Goal: Find contact information: Find contact information

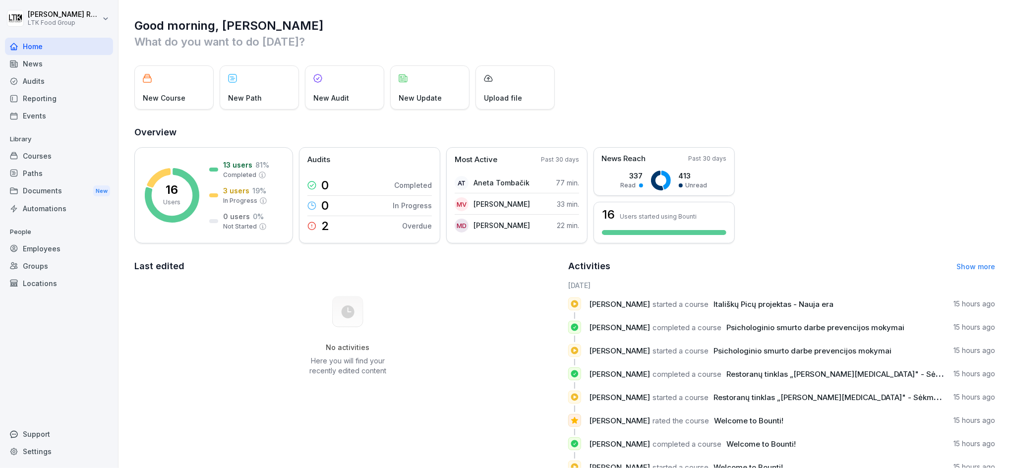
click at [40, 249] on div "Employees" at bounding box center [59, 248] width 108 height 17
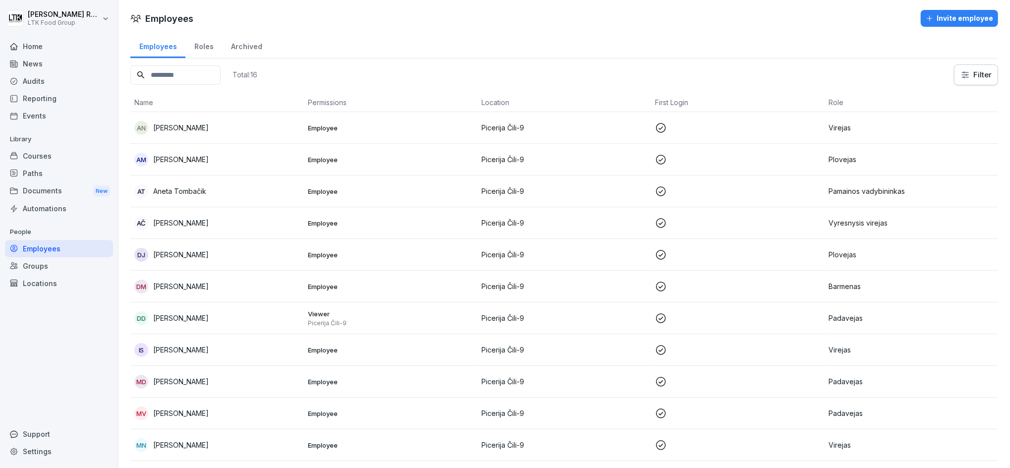
click at [205, 128] on p "[PERSON_NAME]" at bounding box center [181, 127] width 56 height 10
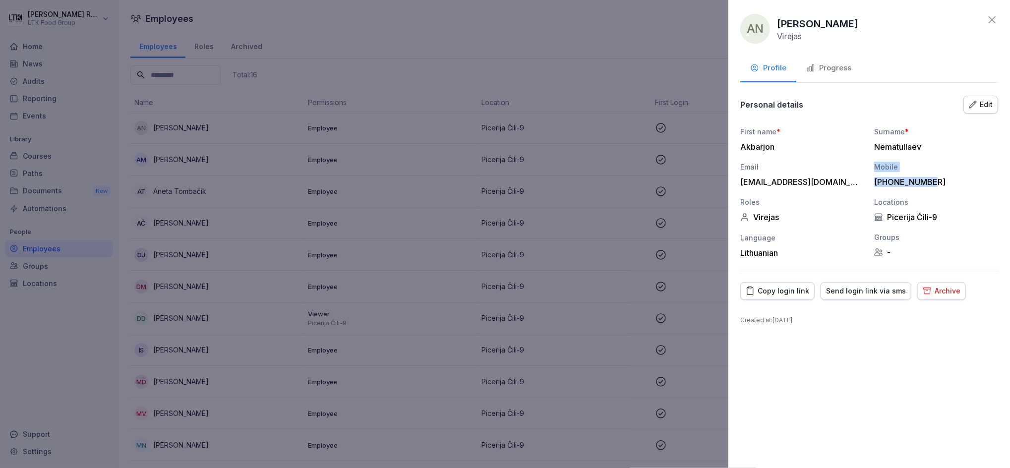
drag, startPoint x: 932, startPoint y: 180, endPoint x: 854, endPoint y: 183, distance: 78.4
click at [854, 183] on div "First name * Akbarjon Surname * [PERSON_NAME] Email [EMAIL_ADDRESS][DOMAIN_NAME…" at bounding box center [869, 191] width 258 height 131
drag, startPoint x: 854, startPoint y: 183, endPoint x: 971, endPoint y: 179, distance: 117.1
click at [980, 179] on div "[PHONE_NUMBER]" at bounding box center [933, 182] width 119 height 10
click at [931, 185] on div "[PHONE_NUMBER]" at bounding box center [933, 182] width 119 height 10
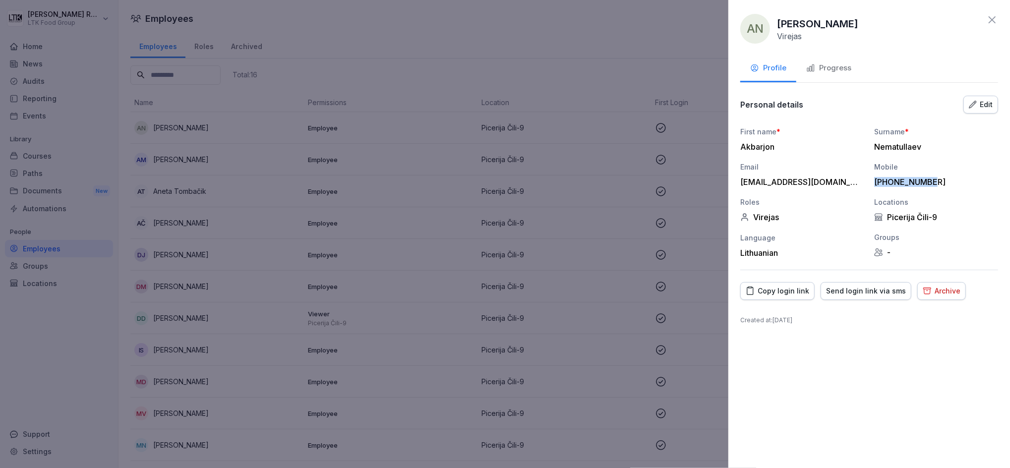
drag, startPoint x: 875, startPoint y: 180, endPoint x: 933, endPoint y: 180, distance: 58.0
click at [933, 180] on div "[PHONE_NUMBER]" at bounding box center [933, 182] width 119 height 10
copy div "[PHONE_NUMBER]"
click at [985, 20] on div "AN [PERSON_NAME] Virejas" at bounding box center [869, 29] width 258 height 30
click at [993, 21] on icon at bounding box center [992, 20] width 12 height 12
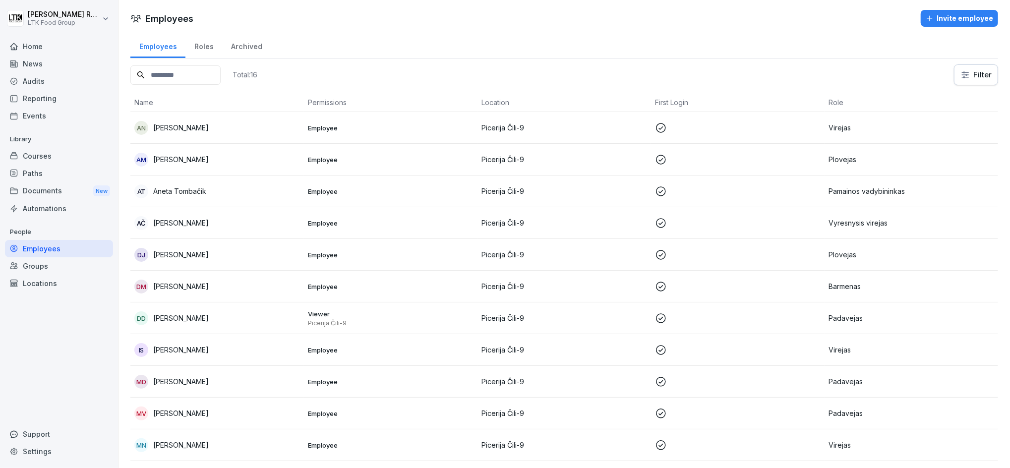
click at [196, 221] on p "[PERSON_NAME]" at bounding box center [181, 223] width 56 height 10
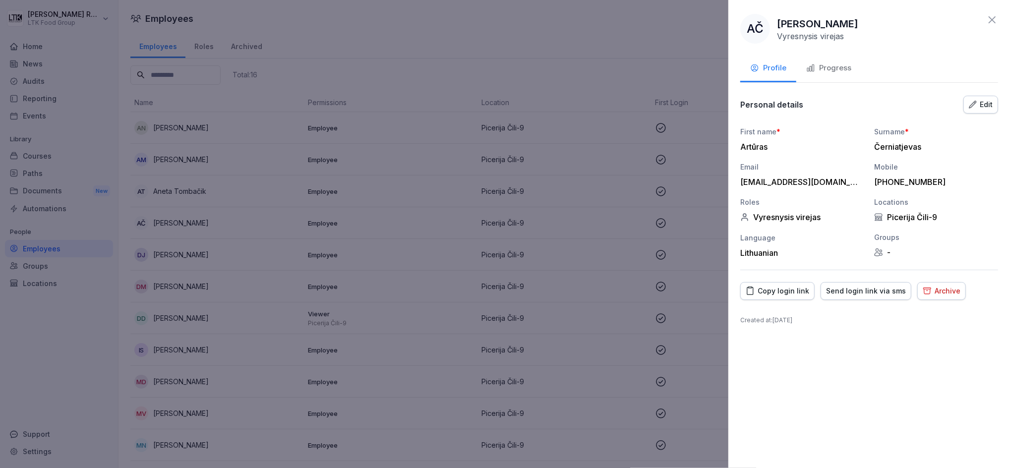
click at [996, 20] on icon at bounding box center [992, 20] width 12 height 12
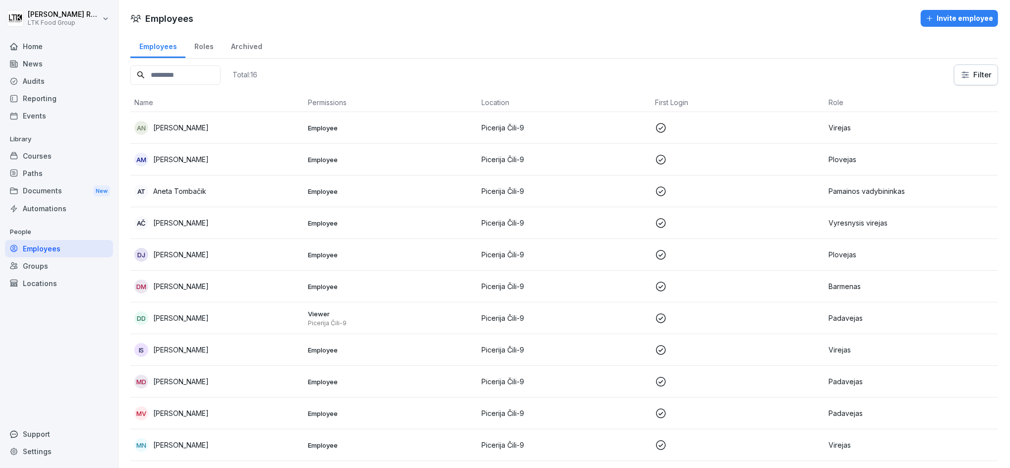
click at [193, 284] on p "[PERSON_NAME]" at bounding box center [181, 286] width 56 height 10
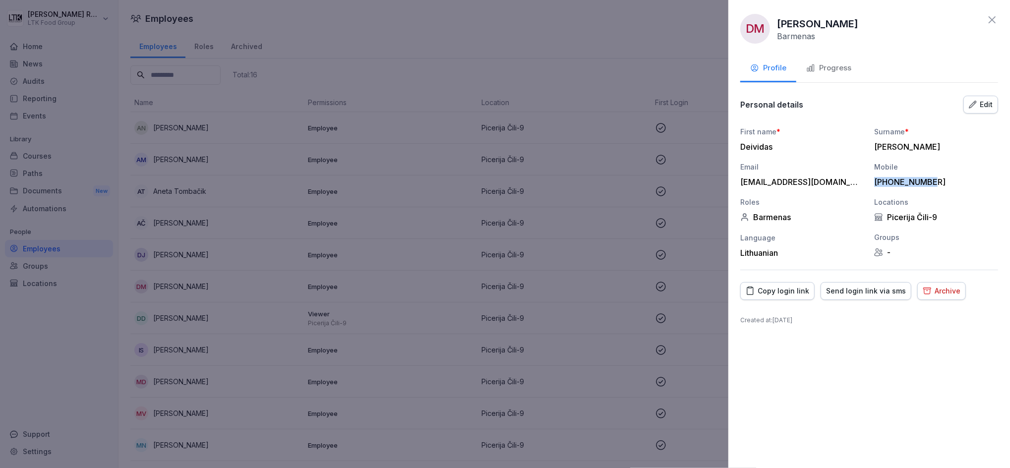
drag, startPoint x: 876, startPoint y: 181, endPoint x: 934, endPoint y: 180, distance: 58.5
click at [934, 180] on div "[PHONE_NUMBER]" at bounding box center [933, 182] width 119 height 10
copy div "[PHONE_NUMBER]"
click at [991, 20] on icon at bounding box center [992, 20] width 12 height 12
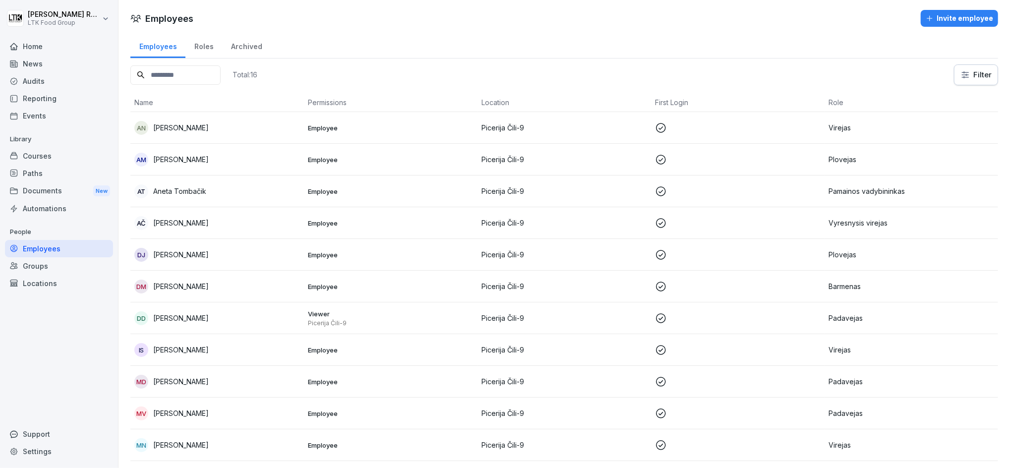
click at [191, 348] on p "[PERSON_NAME]" at bounding box center [181, 350] width 56 height 10
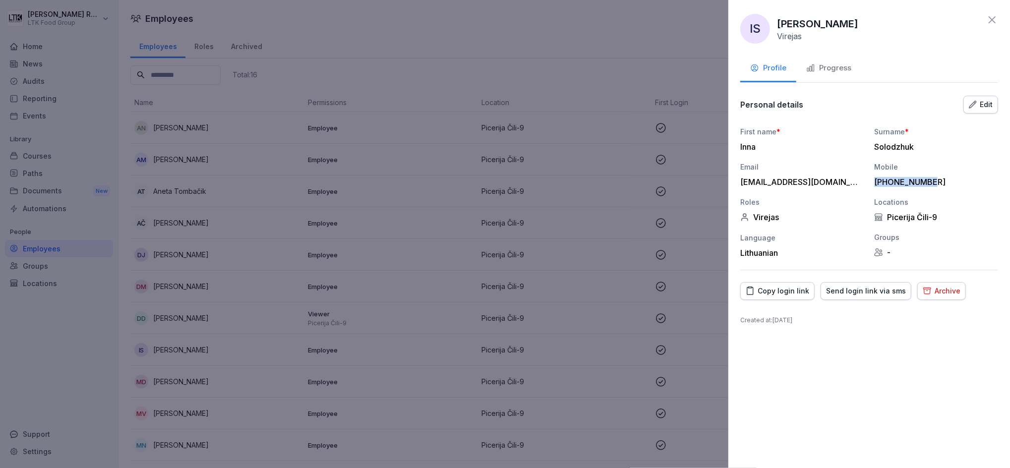
drag, startPoint x: 876, startPoint y: 180, endPoint x: 930, endPoint y: 181, distance: 54.1
click at [930, 181] on div "[PHONE_NUMBER]" at bounding box center [933, 182] width 119 height 10
copy div "[PHONE_NUMBER]"
click at [989, 18] on icon at bounding box center [992, 20] width 12 height 12
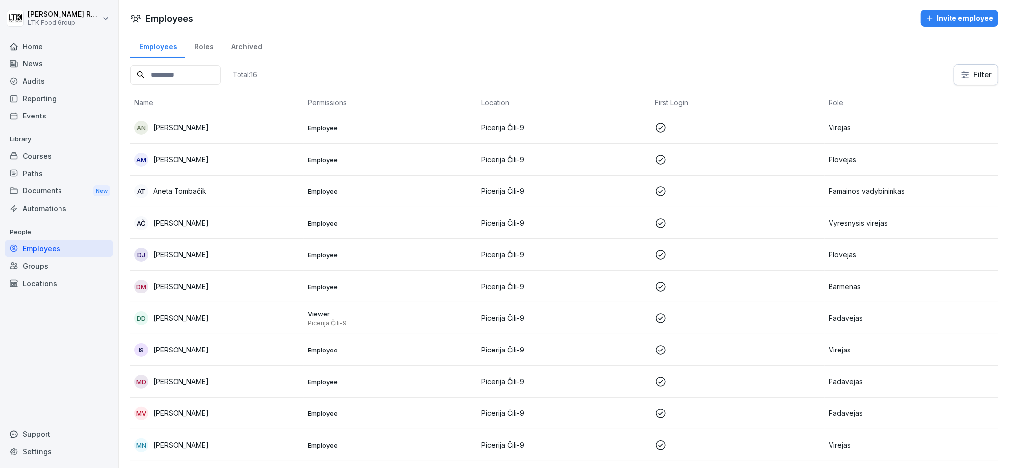
click at [194, 382] on p "[PERSON_NAME]" at bounding box center [181, 381] width 56 height 10
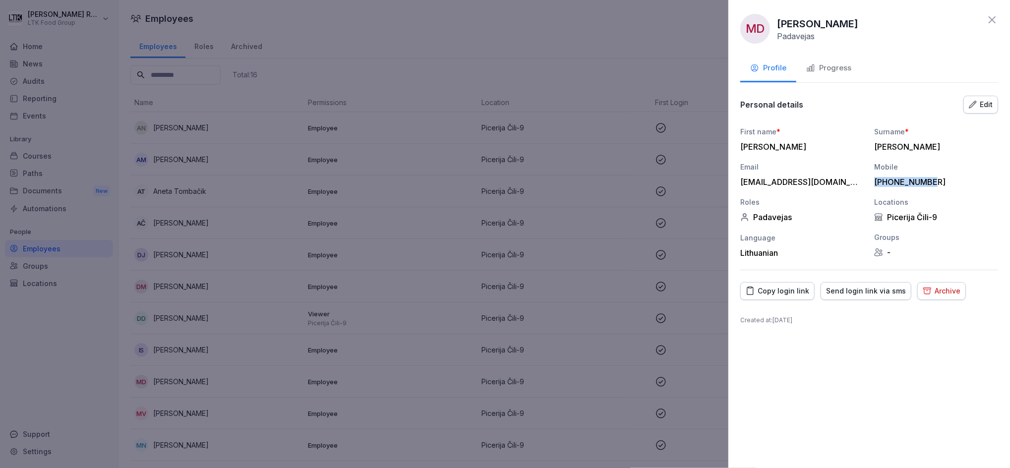
drag, startPoint x: 876, startPoint y: 178, endPoint x: 932, endPoint y: 178, distance: 56.0
click at [932, 178] on div "[PHONE_NUMBER]" at bounding box center [933, 182] width 119 height 10
copy div "[PHONE_NUMBER]"
click at [995, 18] on icon at bounding box center [992, 20] width 12 height 12
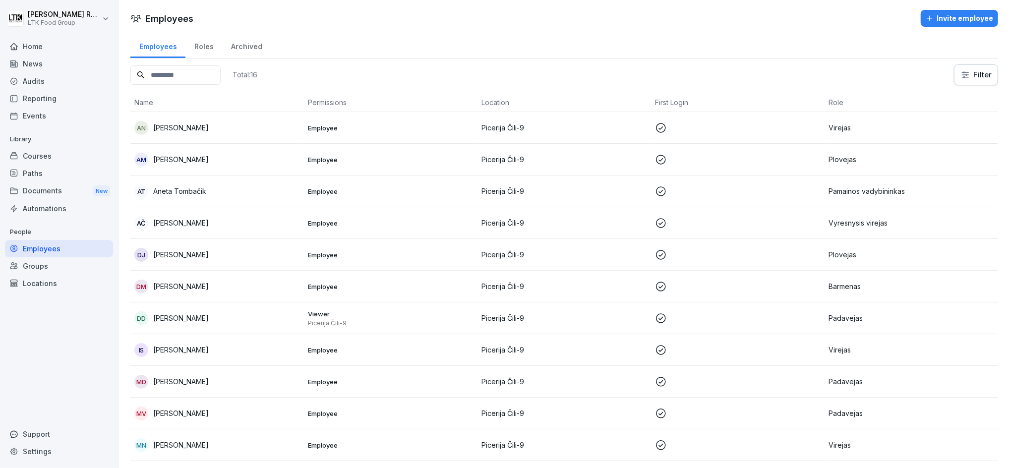
click at [192, 414] on p "[PERSON_NAME]" at bounding box center [181, 413] width 56 height 10
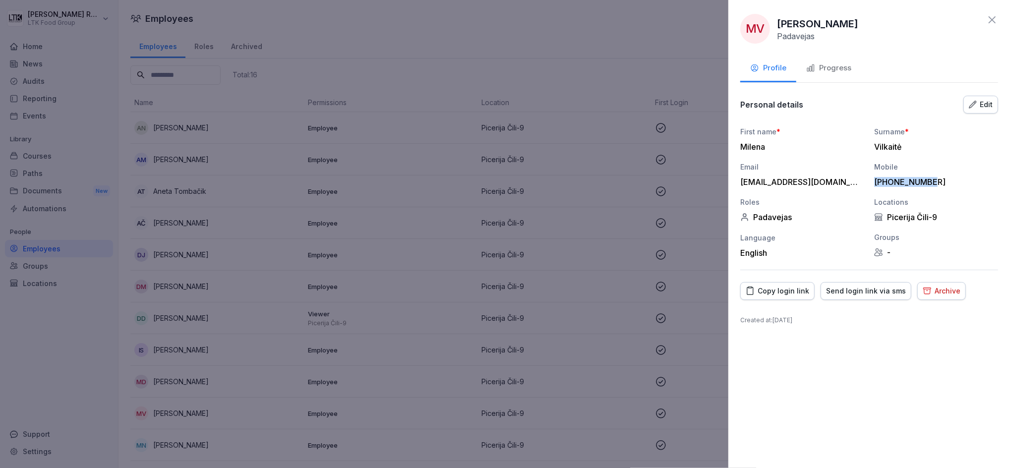
drag, startPoint x: 874, startPoint y: 181, endPoint x: 935, endPoint y: 180, distance: 61.5
click at [935, 180] on div "First name * [PERSON_NAME] * Vilkaitė Email [EMAIL_ADDRESS][DOMAIN_NAME] Mobile…" at bounding box center [869, 191] width 258 height 131
copy div "[PHONE_NUMBER]"
click at [989, 18] on icon at bounding box center [992, 20] width 12 height 12
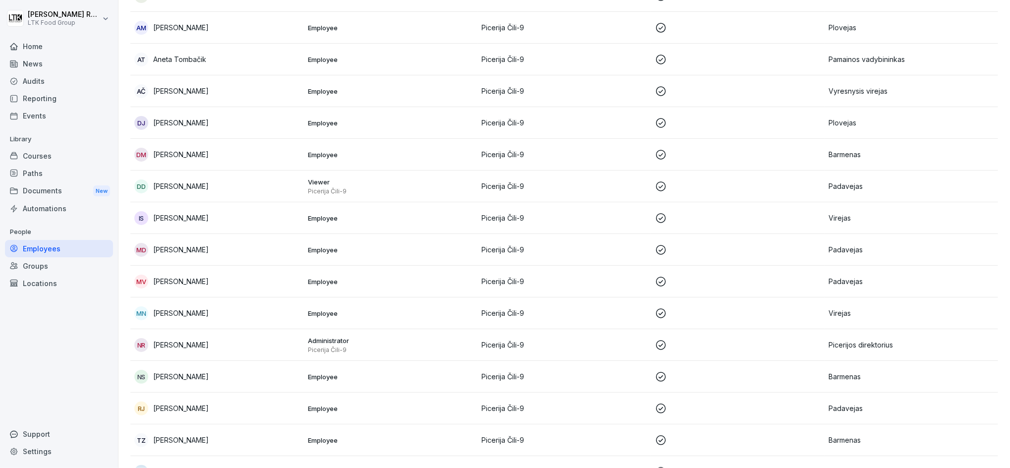
scroll to position [169, 0]
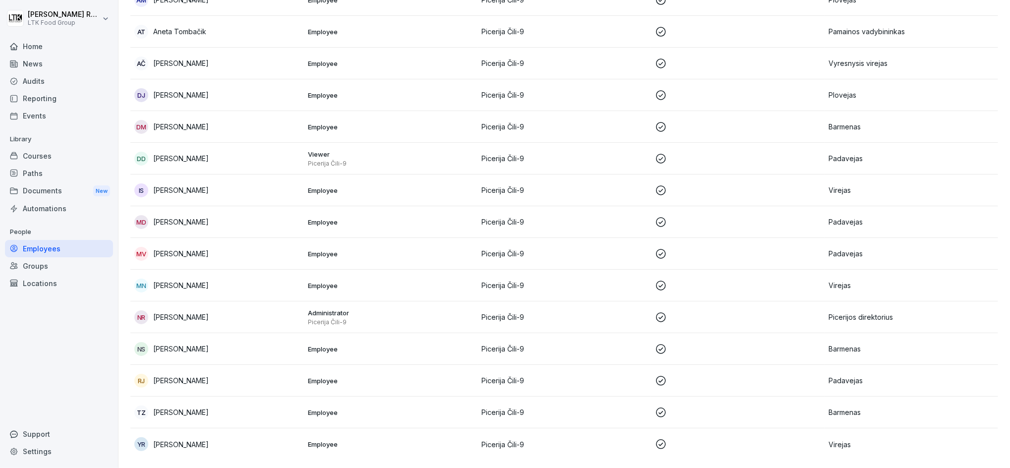
click at [173, 280] on p "[PERSON_NAME]" at bounding box center [181, 285] width 56 height 10
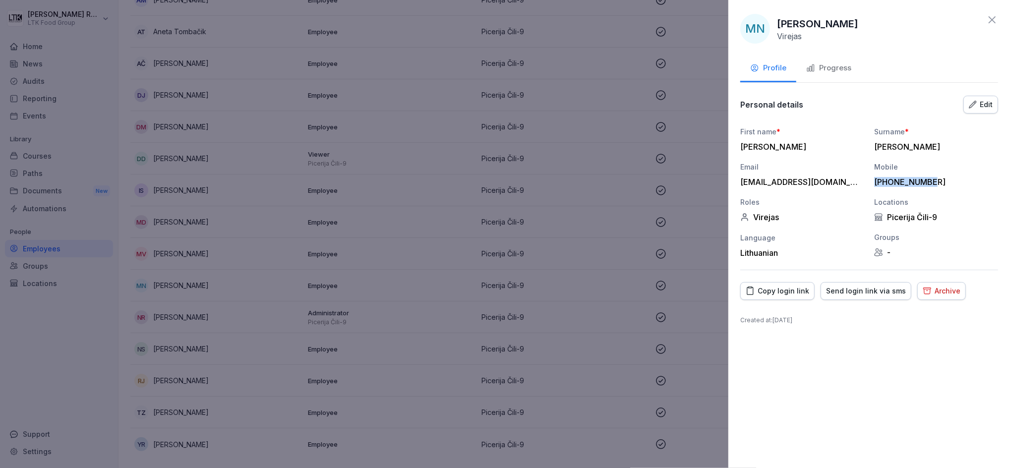
drag, startPoint x: 876, startPoint y: 180, endPoint x: 932, endPoint y: 180, distance: 56.0
click at [932, 180] on div "[PHONE_NUMBER]" at bounding box center [933, 182] width 119 height 10
copy div "[PHONE_NUMBER]"
click at [995, 22] on icon at bounding box center [992, 19] width 7 height 7
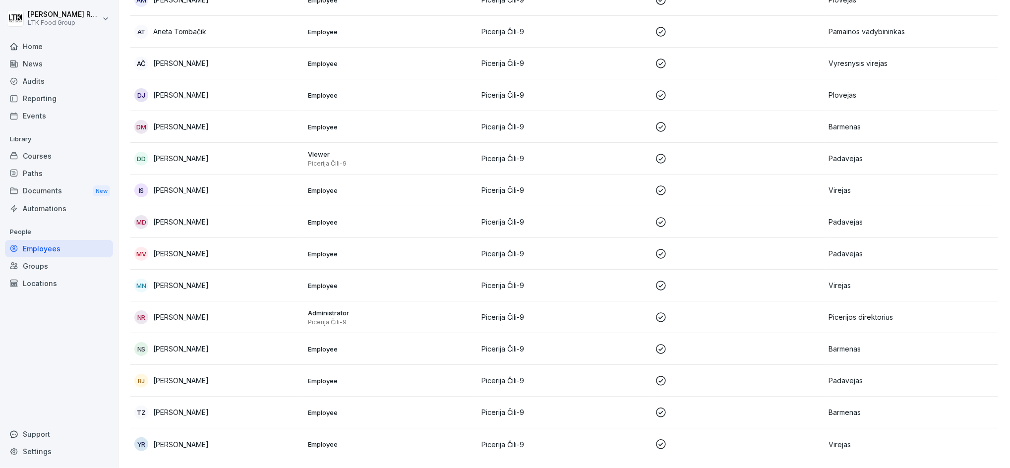
click at [176, 375] on p "[PERSON_NAME]" at bounding box center [181, 380] width 56 height 10
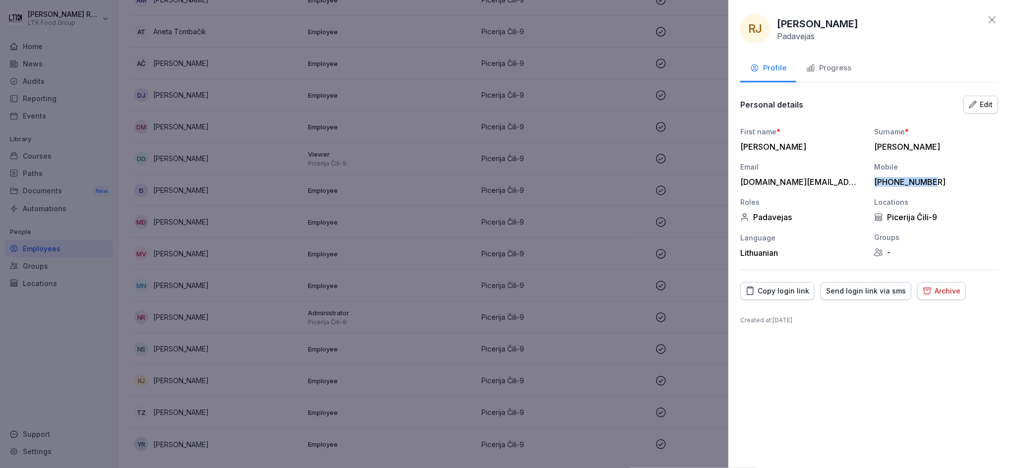
drag, startPoint x: 876, startPoint y: 179, endPoint x: 932, endPoint y: 178, distance: 56.5
click at [932, 178] on div "[PHONE_NUMBER]" at bounding box center [933, 182] width 119 height 10
copy div "[PHONE_NUMBER]"
click at [994, 17] on icon at bounding box center [992, 20] width 12 height 12
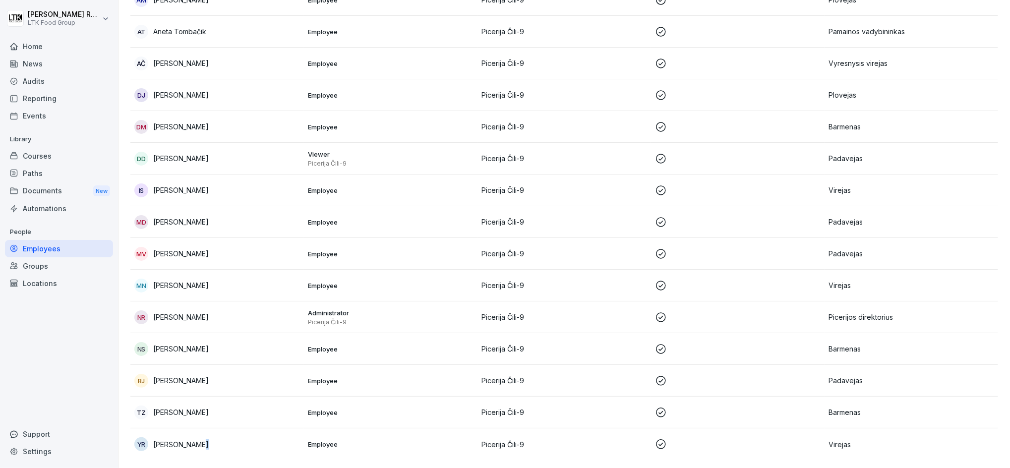
click at [195, 439] on p "[PERSON_NAME]" at bounding box center [181, 444] width 56 height 10
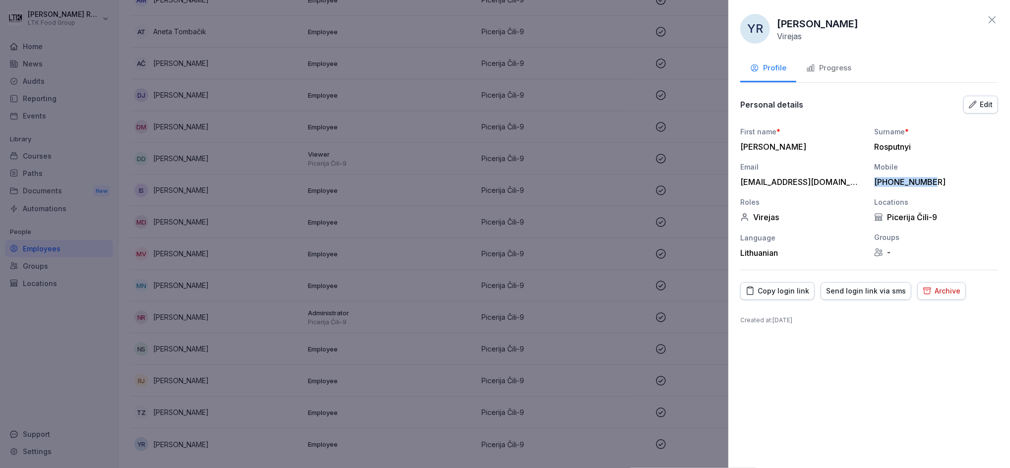
drag, startPoint x: 875, startPoint y: 181, endPoint x: 932, endPoint y: 180, distance: 57.0
click at [932, 180] on div "[PHONE_NUMBER]" at bounding box center [933, 182] width 119 height 10
copy div "[PHONE_NUMBER]"
